Goal: Task Accomplishment & Management: Use online tool/utility

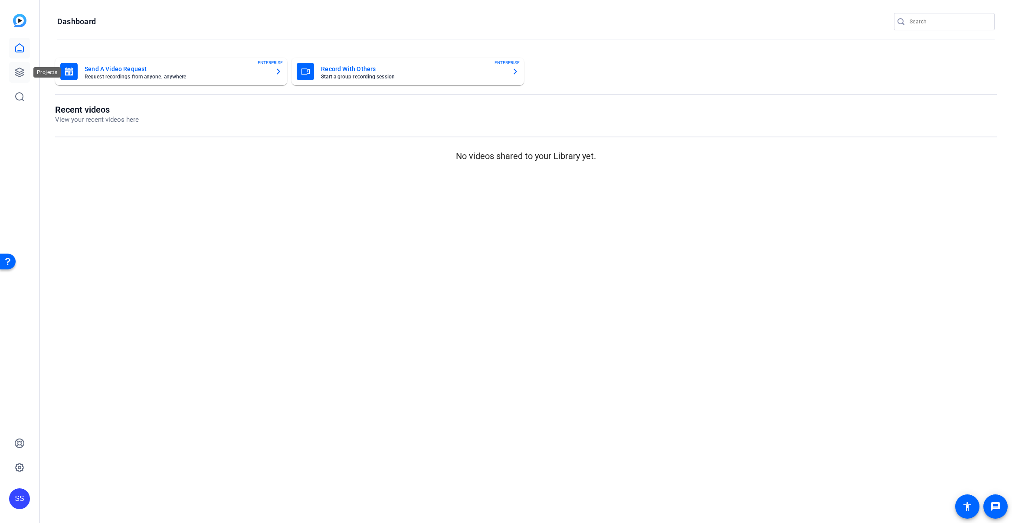
click at [21, 72] on icon at bounding box center [19, 72] width 10 height 10
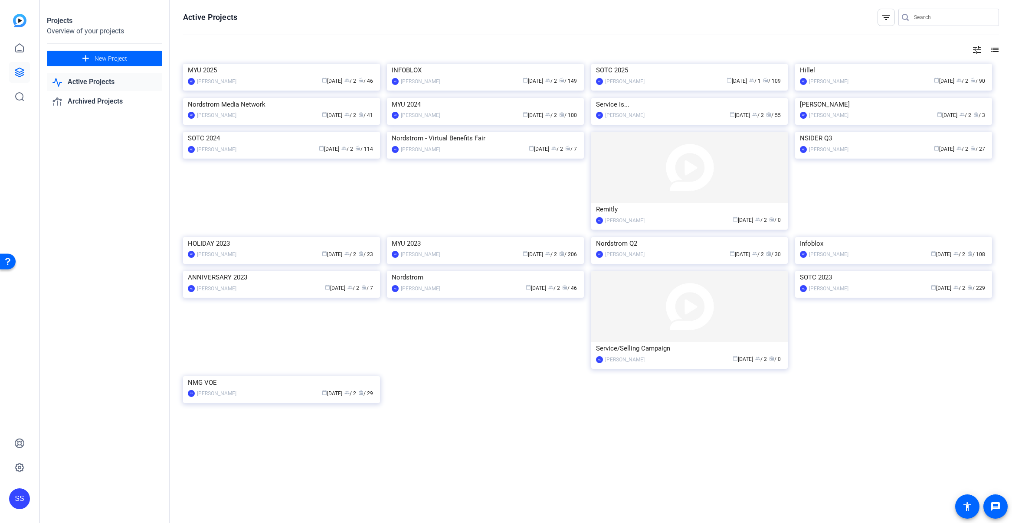
click at [274, 77] on div "MYU 2025" at bounding box center [281, 70] width 187 height 13
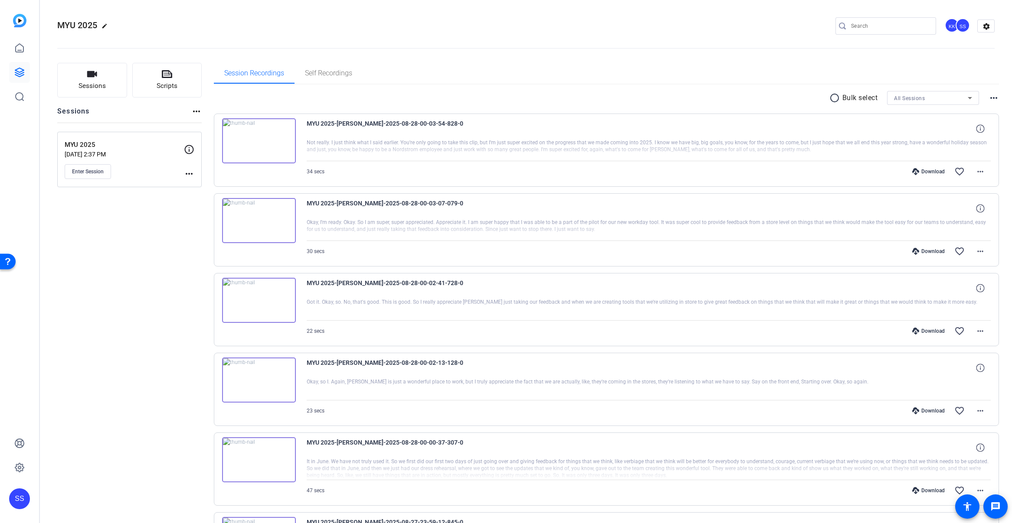
click at [83, 163] on div "MYU 2025 Aug 12, 2025 @ 2:37 PM Enter Session" at bounding box center [124, 159] width 119 height 39
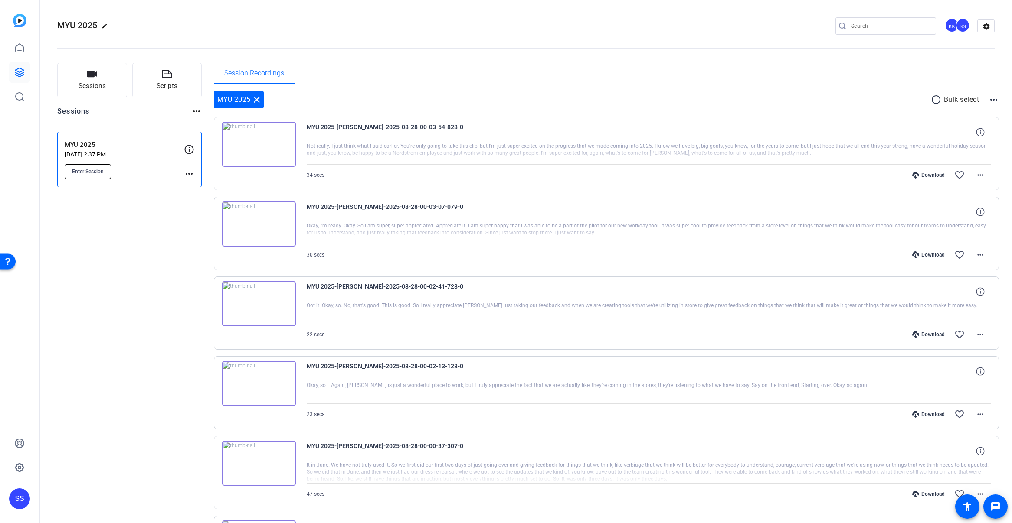
click at [86, 169] on span "Enter Session" at bounding box center [88, 171] width 32 height 7
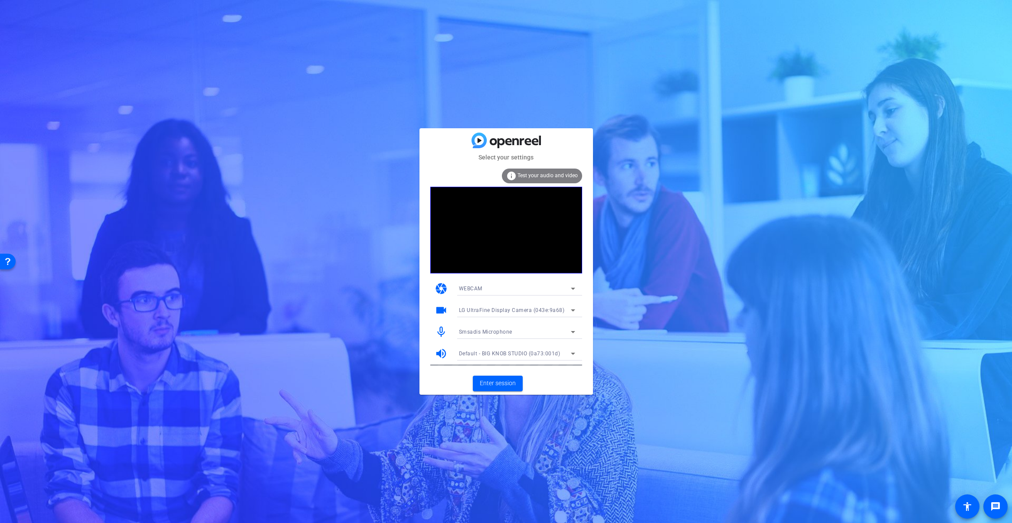
click at [573, 333] on icon at bounding box center [573, 332] width 4 height 2
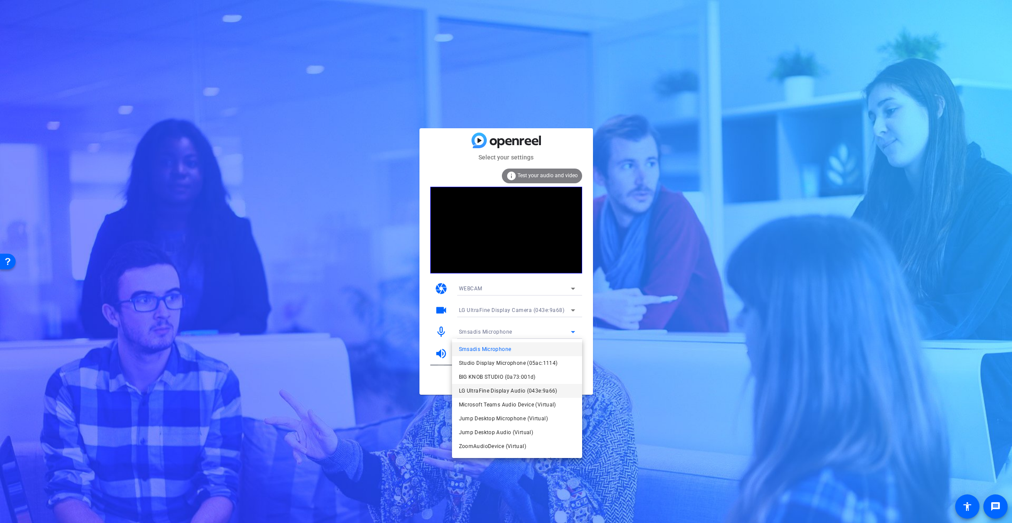
click at [532, 388] on span "LG UltraFine Display Audio (043e:9a66)" at bounding box center [508, 391] width 98 height 10
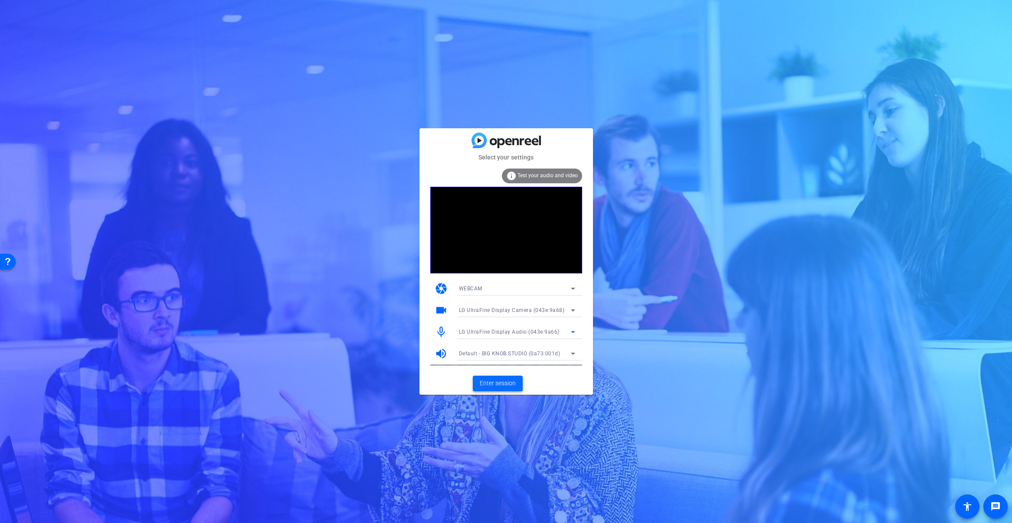
click at [508, 385] on span "Enter session" at bounding box center [498, 383] width 36 height 9
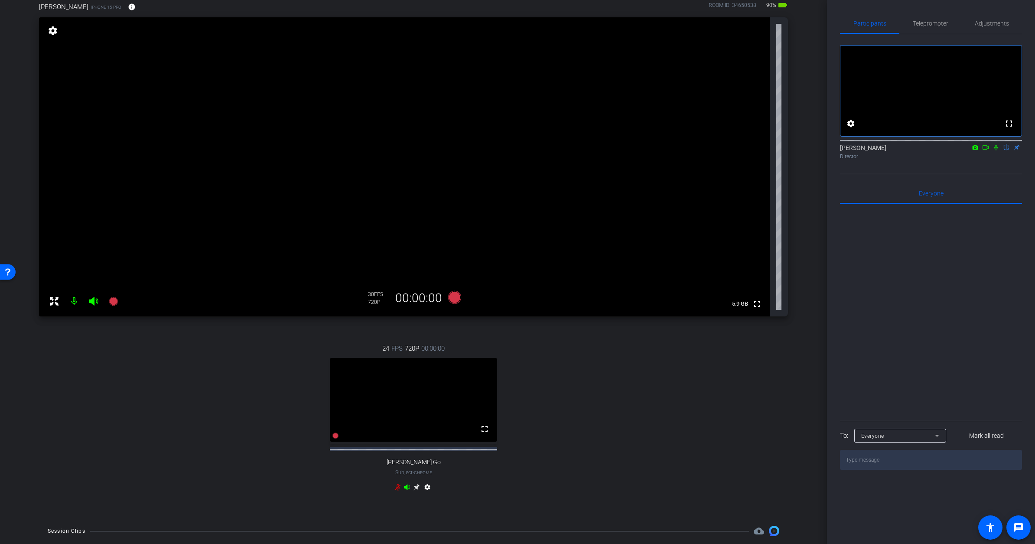
scroll to position [67, 0]
